Goal: Navigation & Orientation: Go to known website

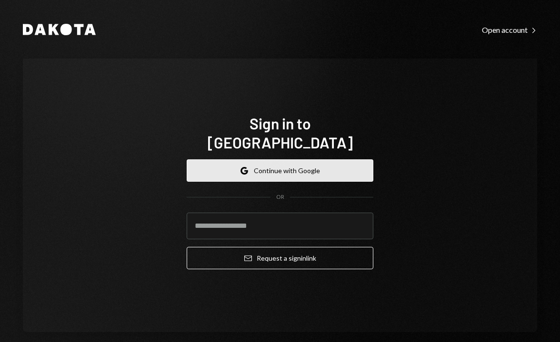
click at [284, 160] on button "Google Continue with Google" at bounding box center [280, 171] width 187 height 22
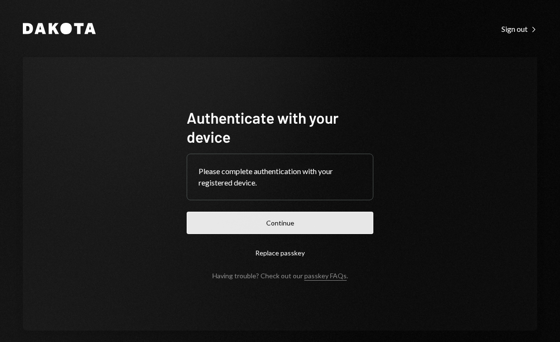
click at [271, 228] on button "Continue" at bounding box center [280, 223] width 187 height 22
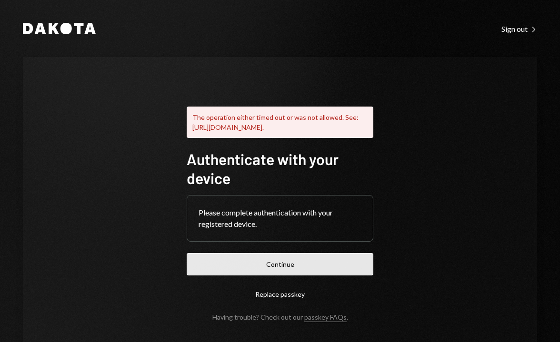
click at [300, 276] on button "Continue" at bounding box center [280, 264] width 187 height 22
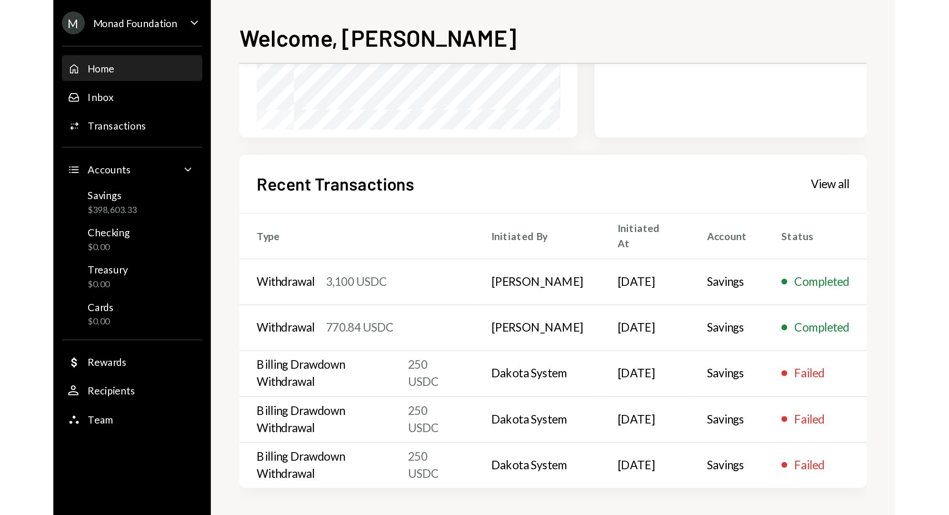
scroll to position [186, 0]
